Goal: Information Seeking & Learning: Learn about a topic

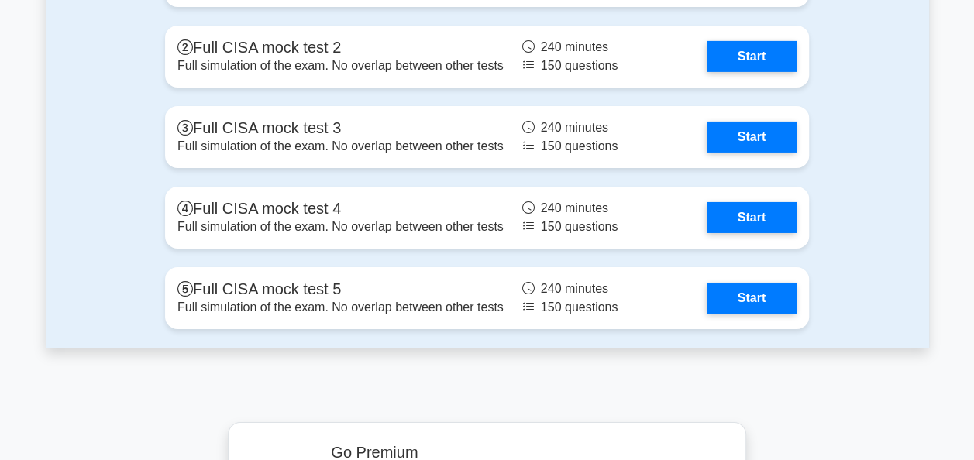
scroll to position [2574, 0]
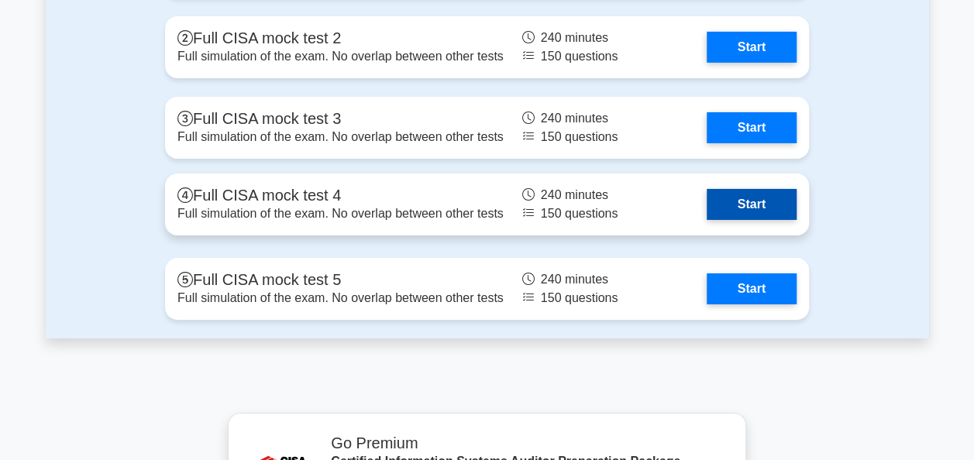
click at [731, 196] on link "Start" at bounding box center [752, 204] width 90 height 31
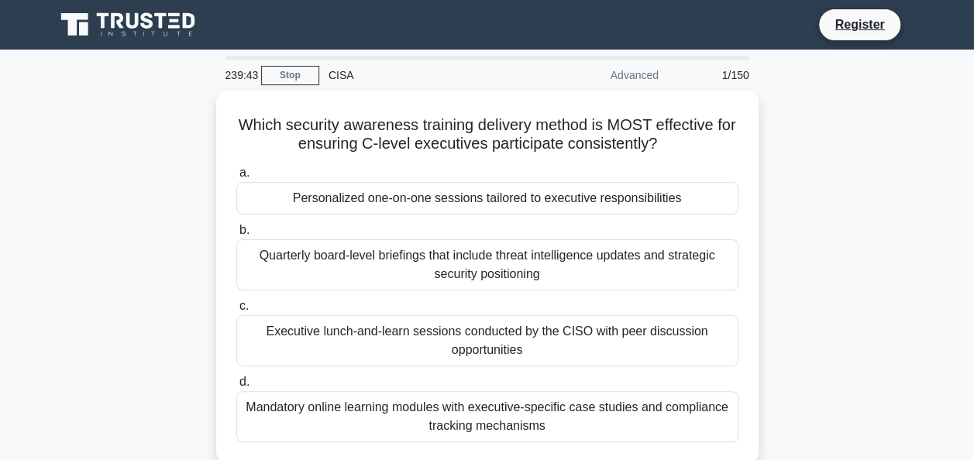
click at [779, 158] on div "Which security awareness training delivery method is MOST effective for ensurin…" at bounding box center [488, 287] width 884 height 392
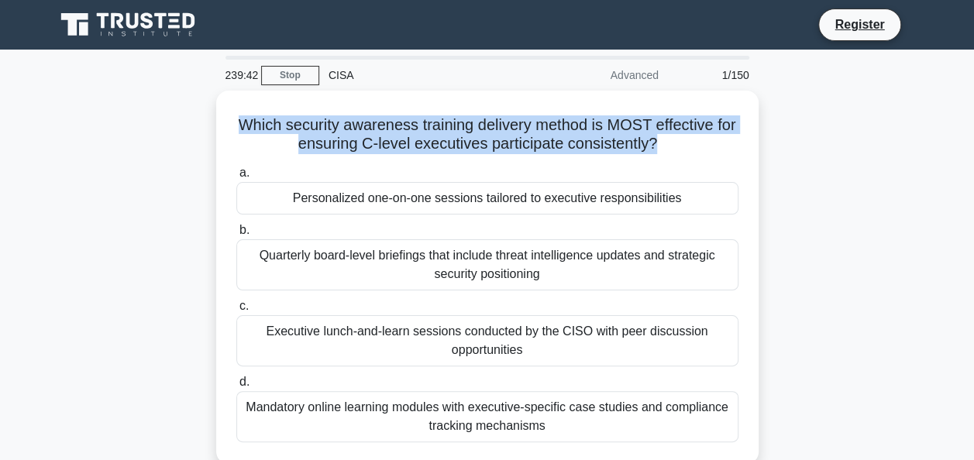
click at [779, 158] on div "Which security awareness training delivery method is MOST effective for ensurin…" at bounding box center [488, 287] width 884 height 392
